Goal: Task Accomplishment & Management: Manage account settings

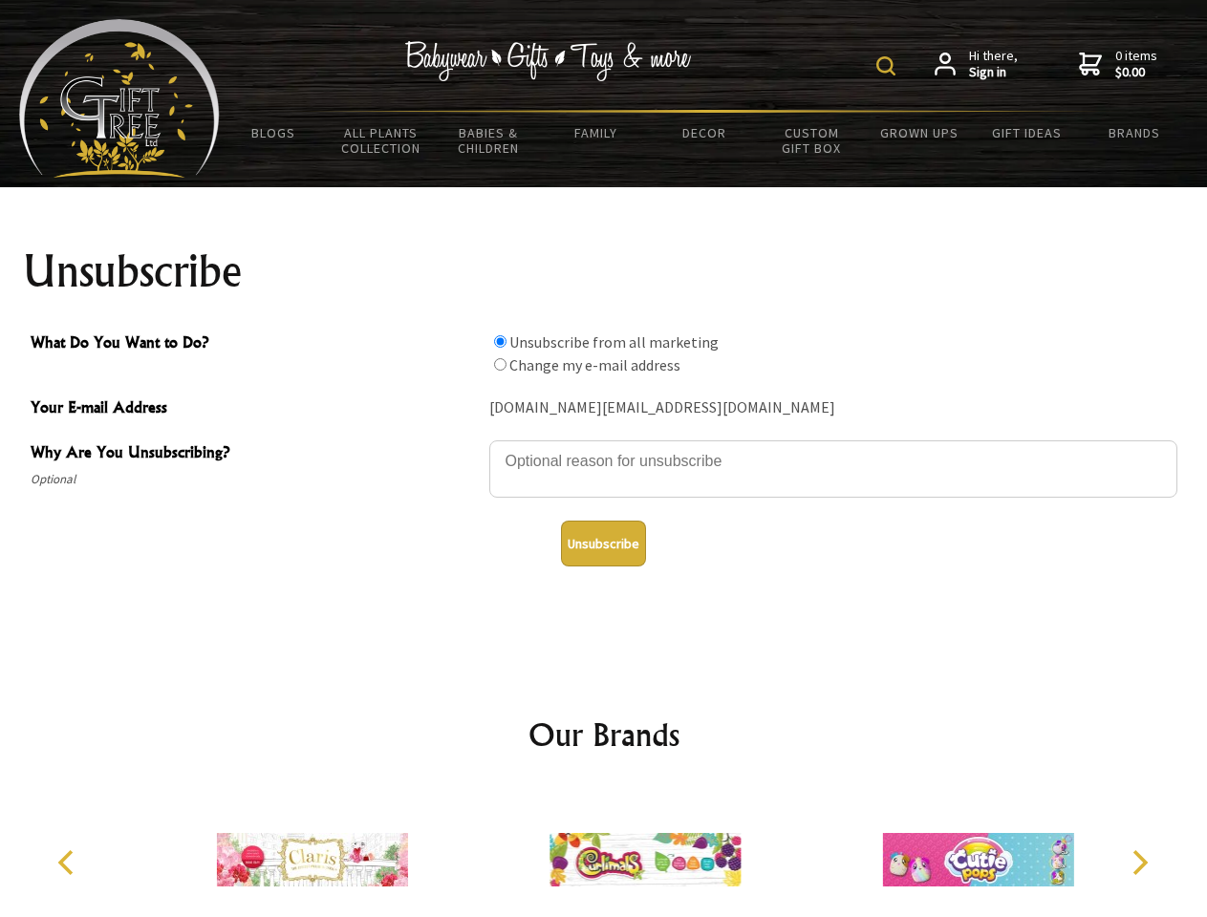
click at [889, 66] on img at bounding box center [885, 65] width 19 height 19
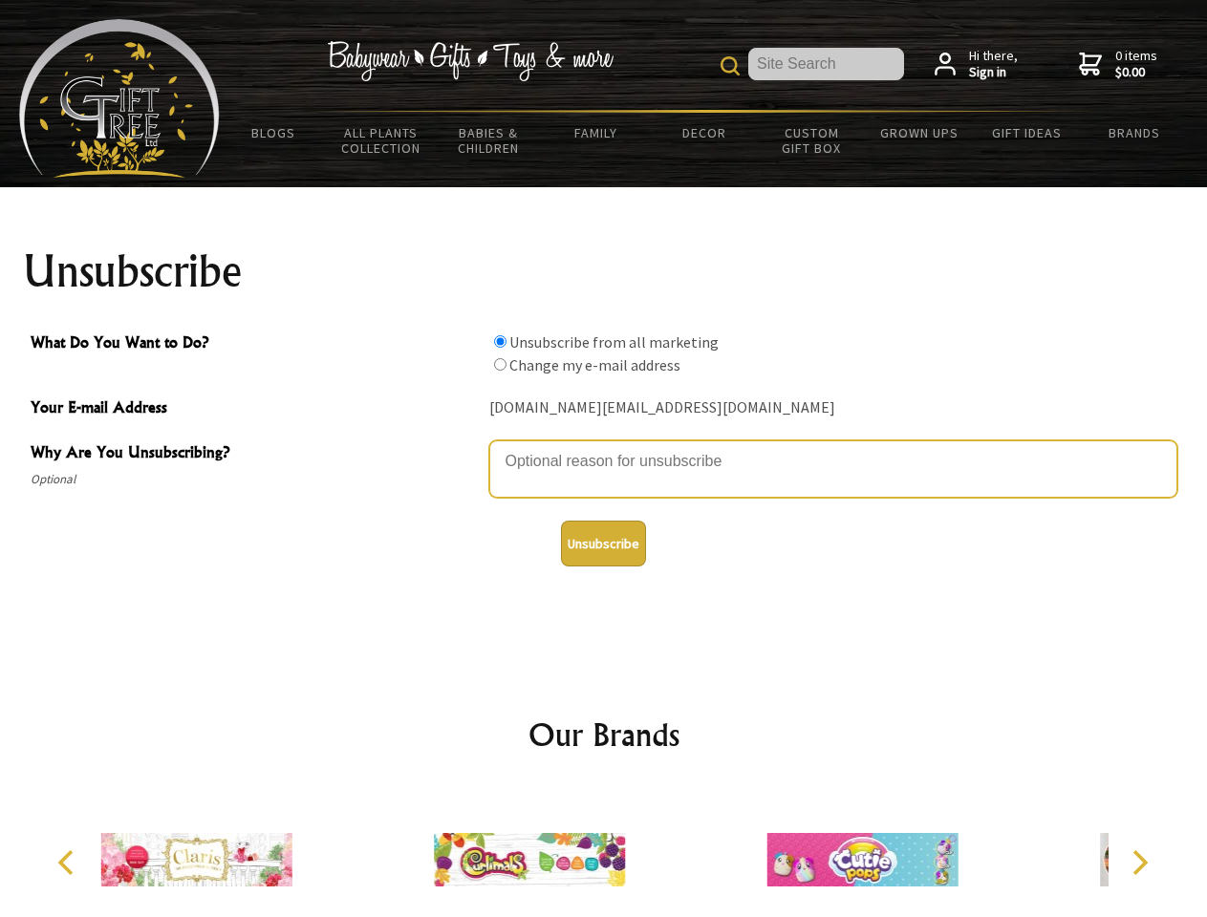
click at [604, 447] on textarea "Why Are You Unsubscribing?" at bounding box center [833, 469] width 688 height 57
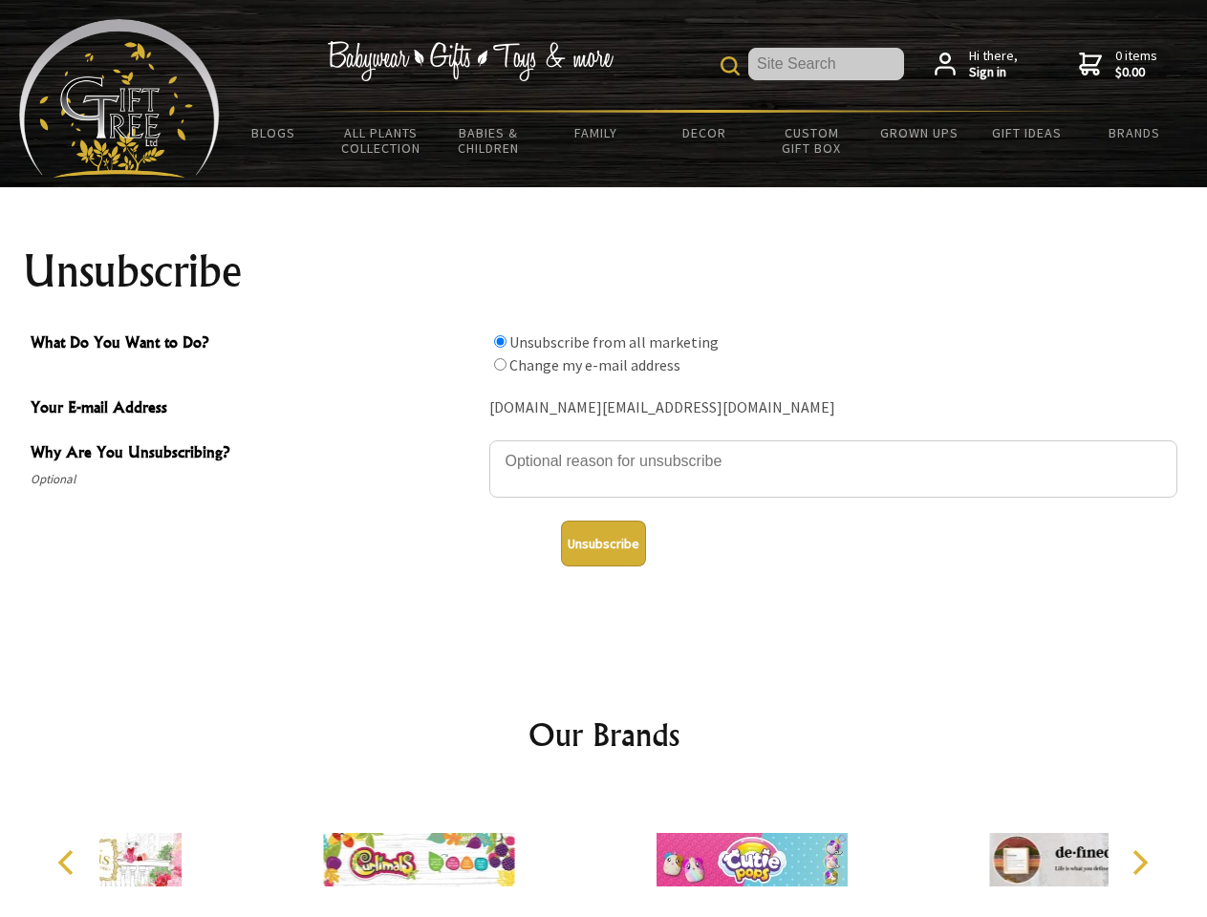
click at [500, 341] on input "What Do You Want to Do?" at bounding box center [500, 341] width 12 height 12
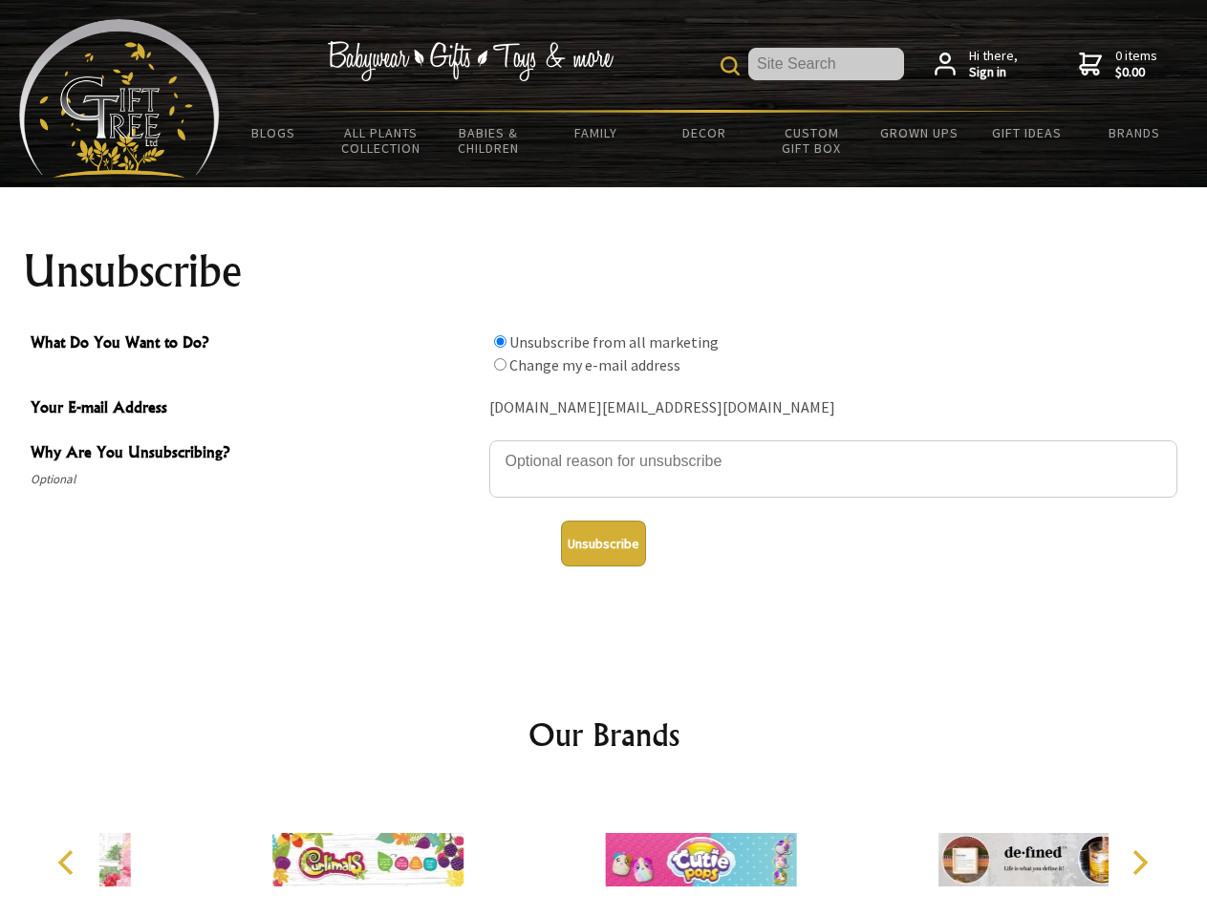
click at [500, 364] on input "What Do You Want to Do?" at bounding box center [500, 364] width 12 height 12
radio input "true"
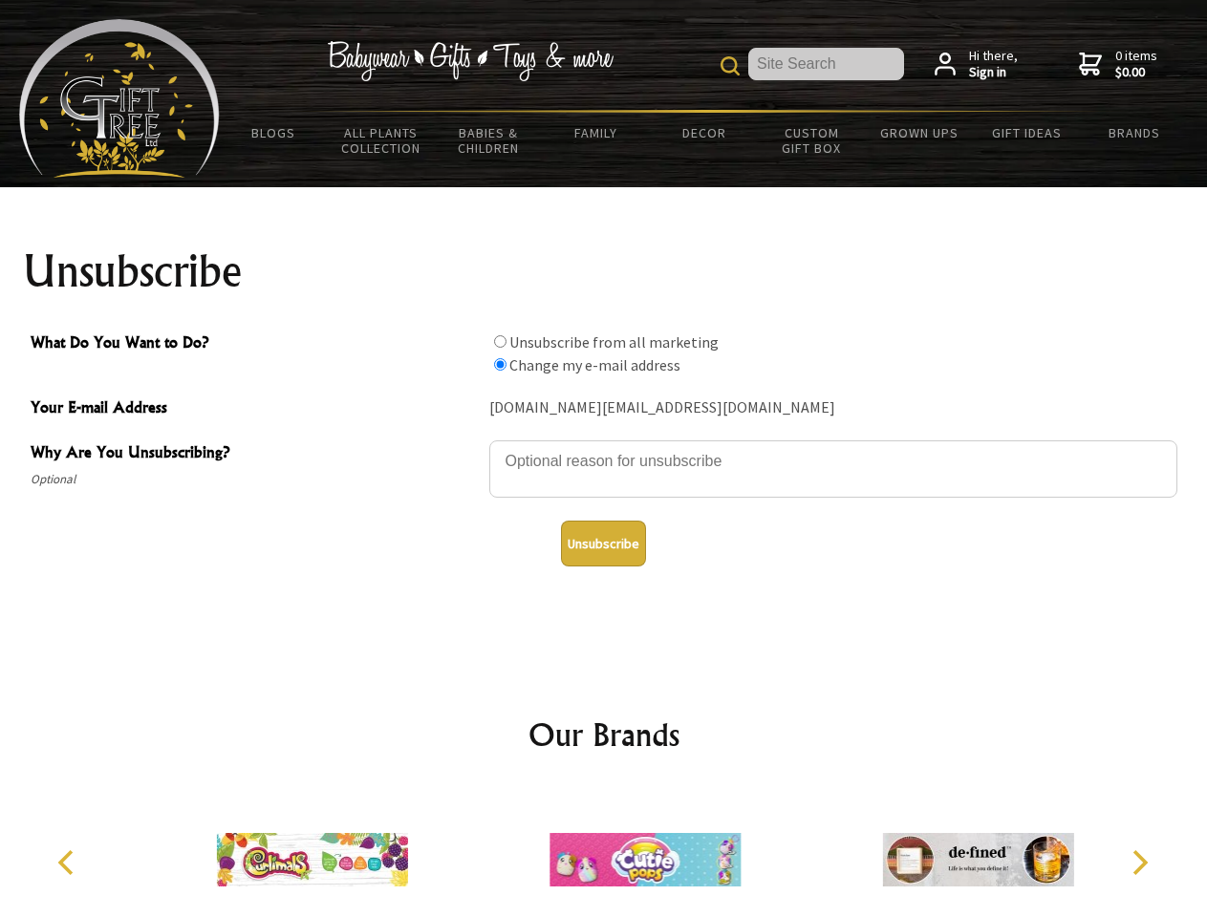
click at [603, 544] on button "Unsubscribe" at bounding box center [603, 544] width 85 height 46
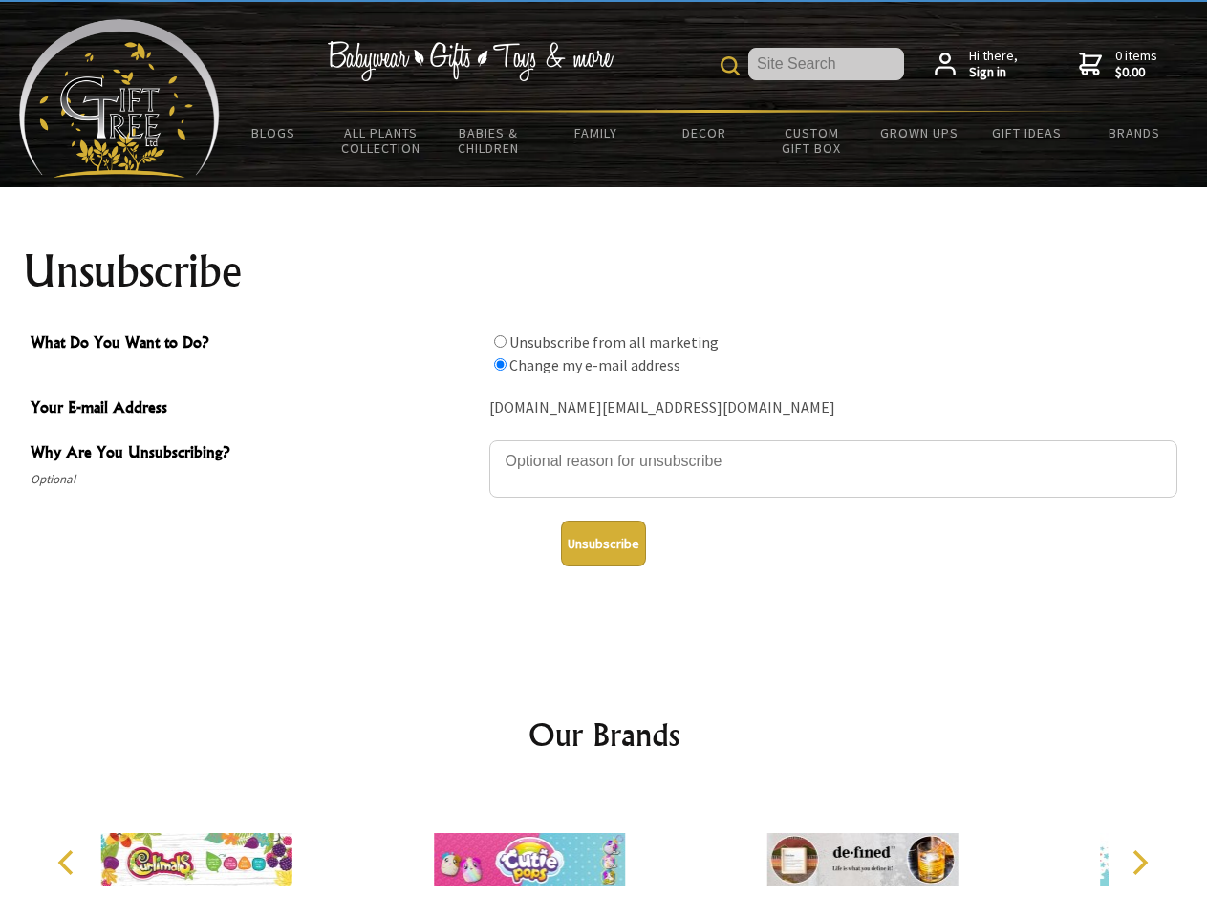
click at [69, 863] on icon "Previous" at bounding box center [67, 862] width 25 height 25
click at [1139, 863] on icon "Next" at bounding box center [1138, 862] width 25 height 25
